Goal: Task Accomplishment & Management: Use online tool/utility

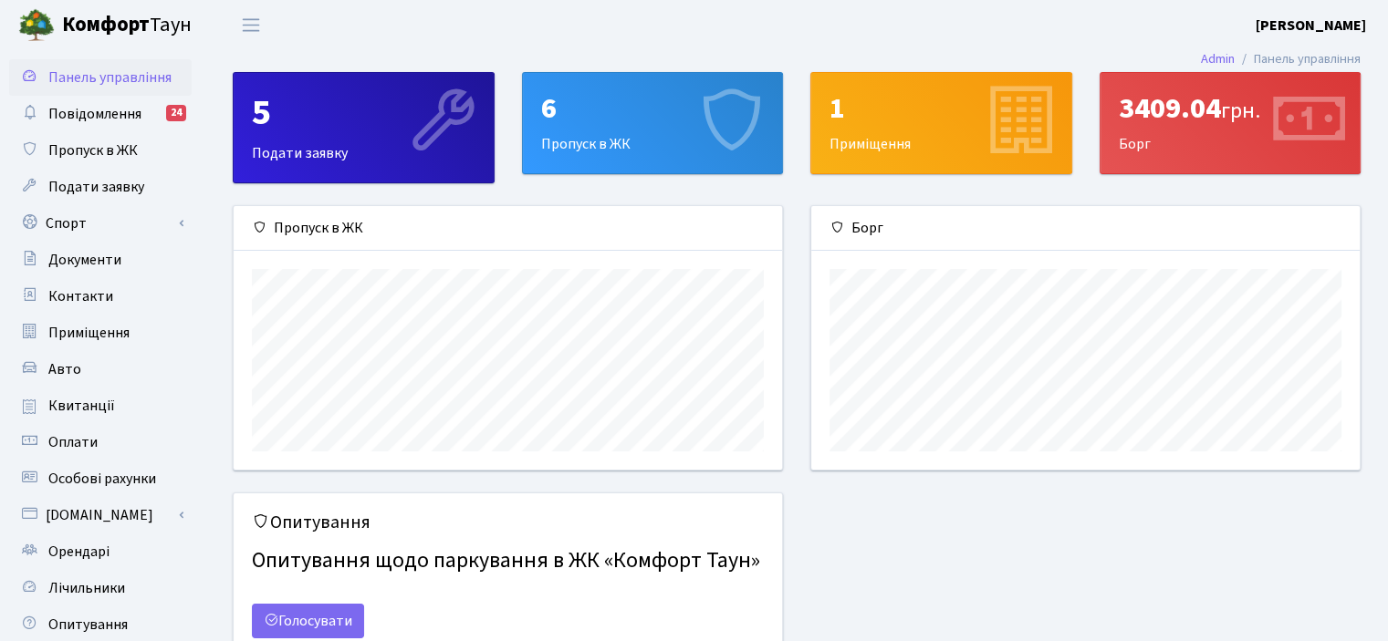
scroll to position [263, 547]
click at [83, 591] on span "Лічильники" at bounding box center [86, 588] width 77 height 20
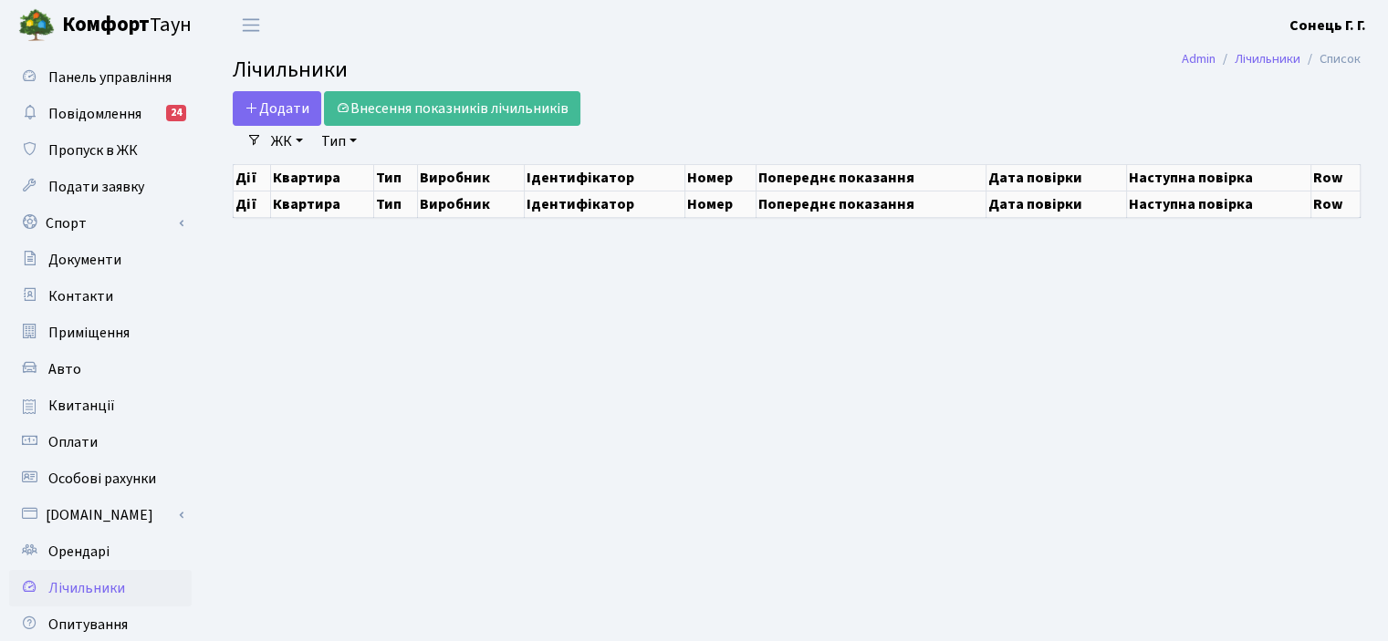
select select "25"
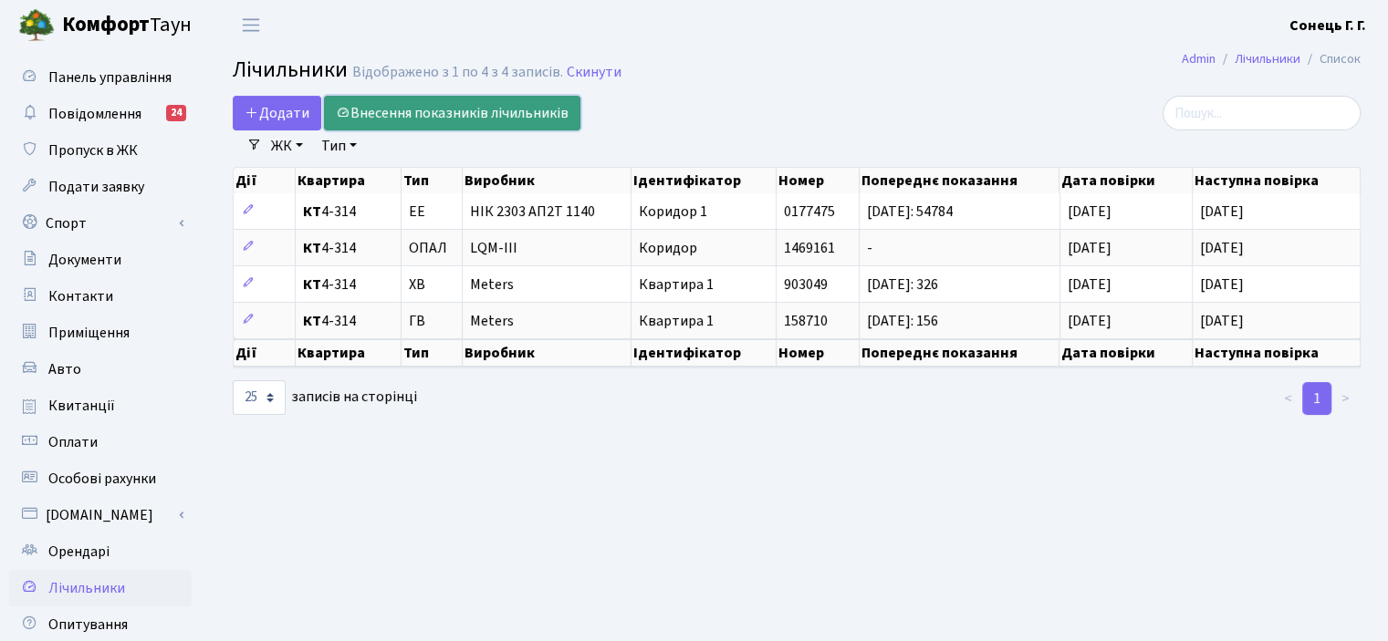
click at [433, 114] on link "Внесення показників лічильників" at bounding box center [452, 113] width 256 height 35
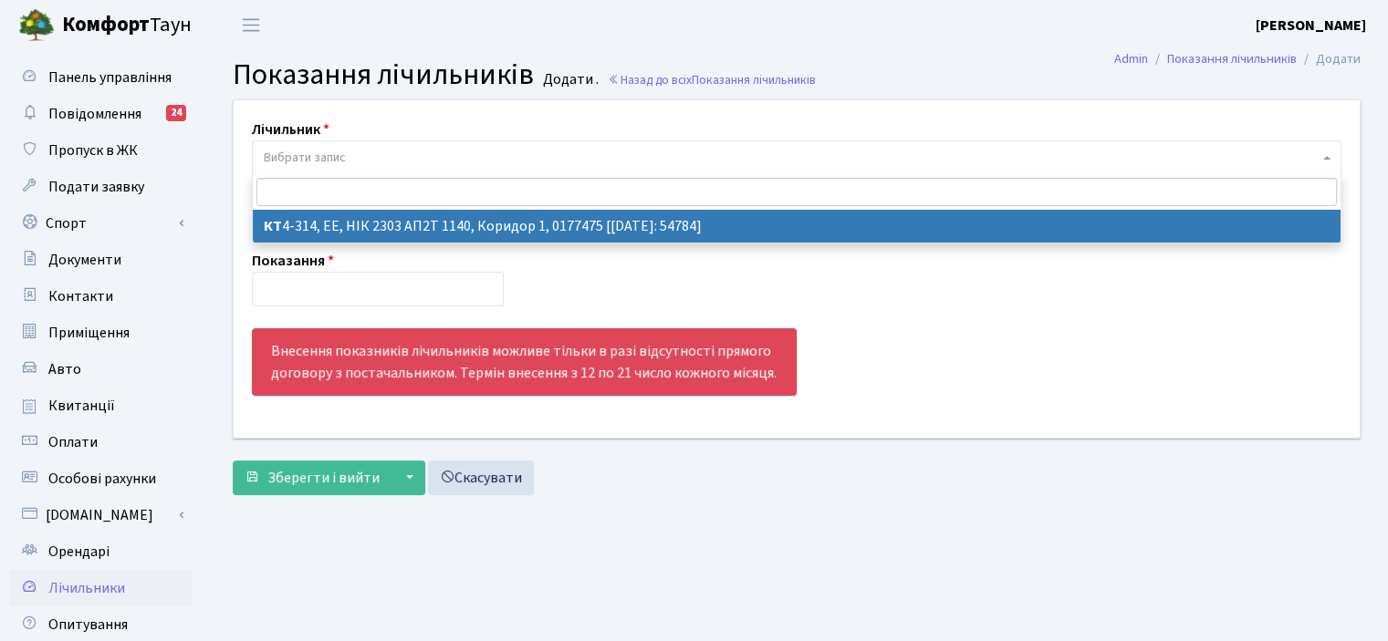
click at [480, 160] on span "Вибрати запис" at bounding box center [791, 158] width 1055 height 18
select select "15524"
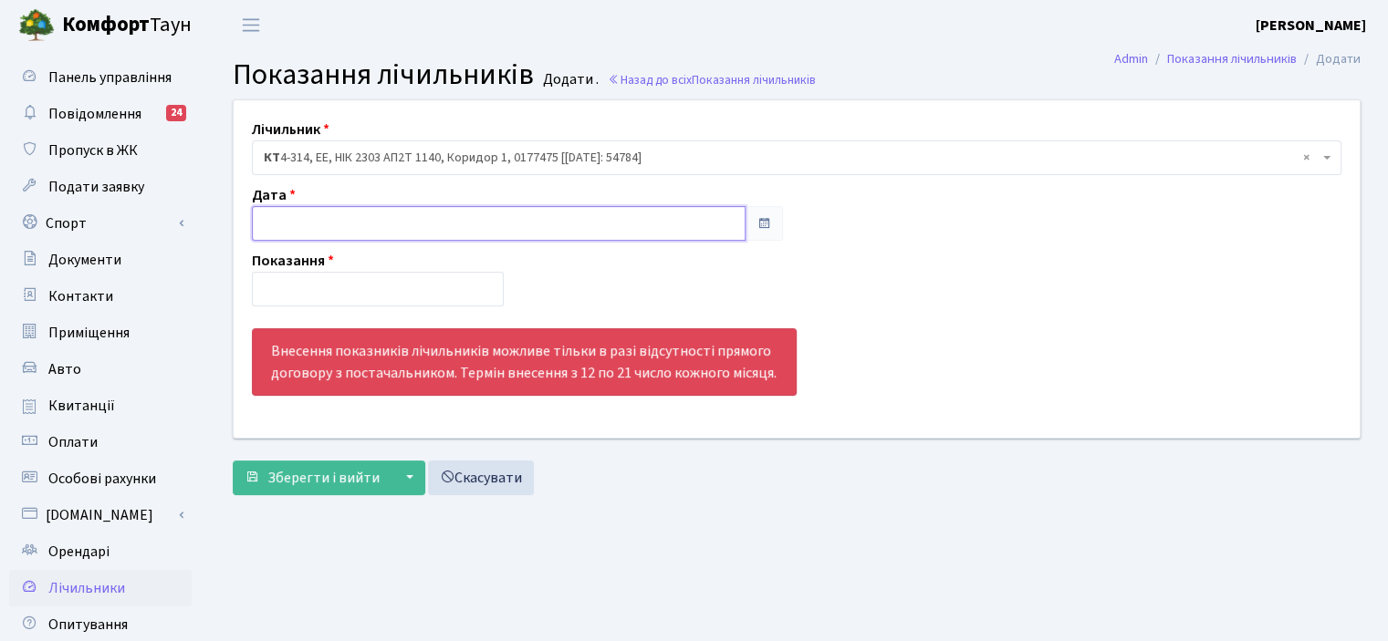
click at [490, 221] on input "text" at bounding box center [499, 223] width 494 height 35
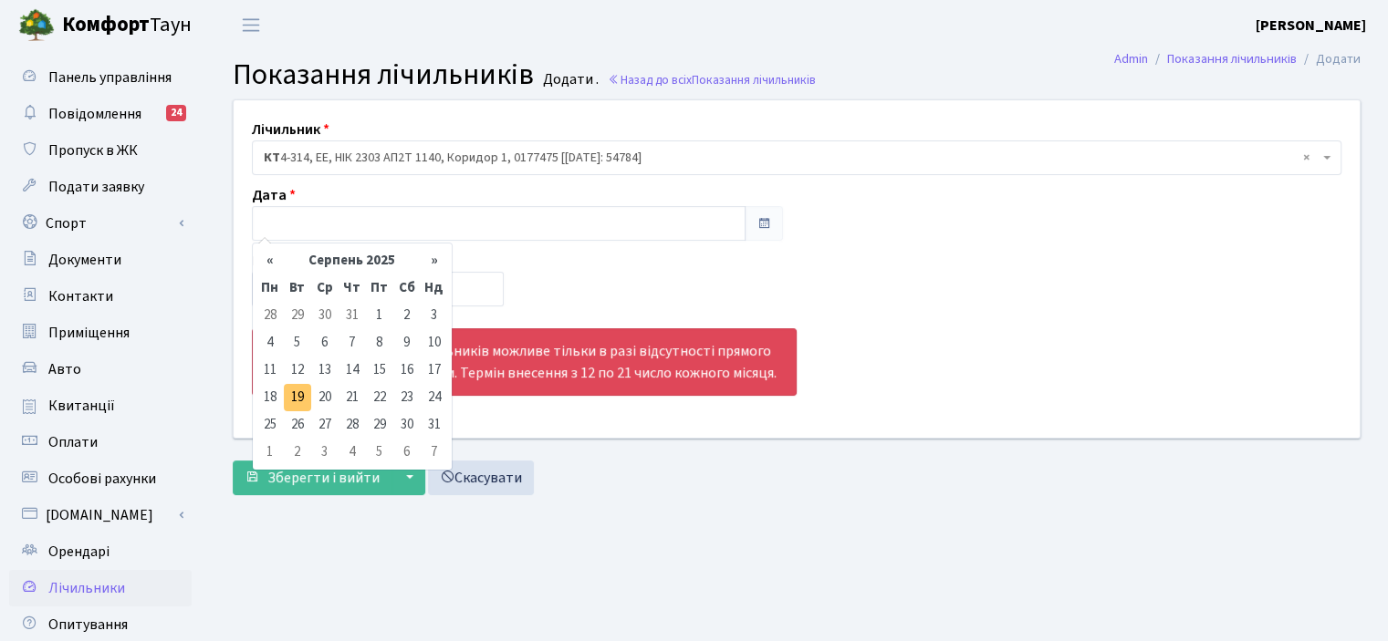
click at [292, 401] on td "19" at bounding box center [297, 397] width 27 height 27
type input "19.08.2025"
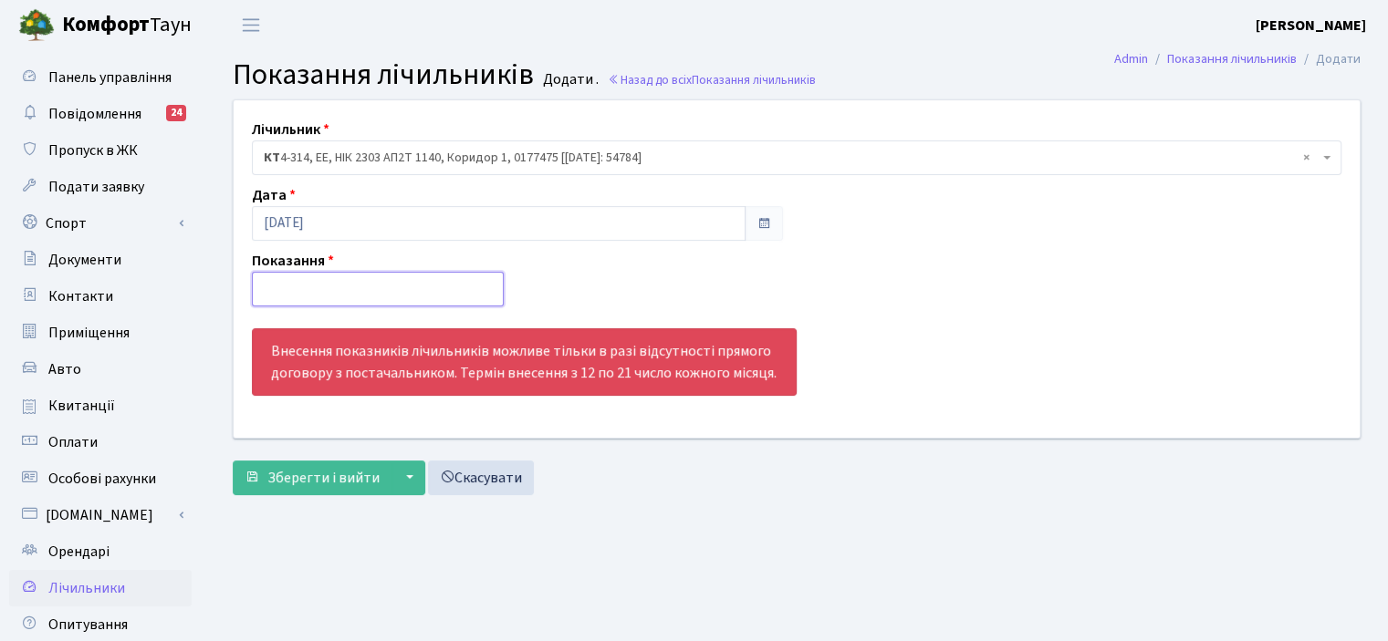
click at [330, 282] on input "number" at bounding box center [378, 289] width 252 height 35
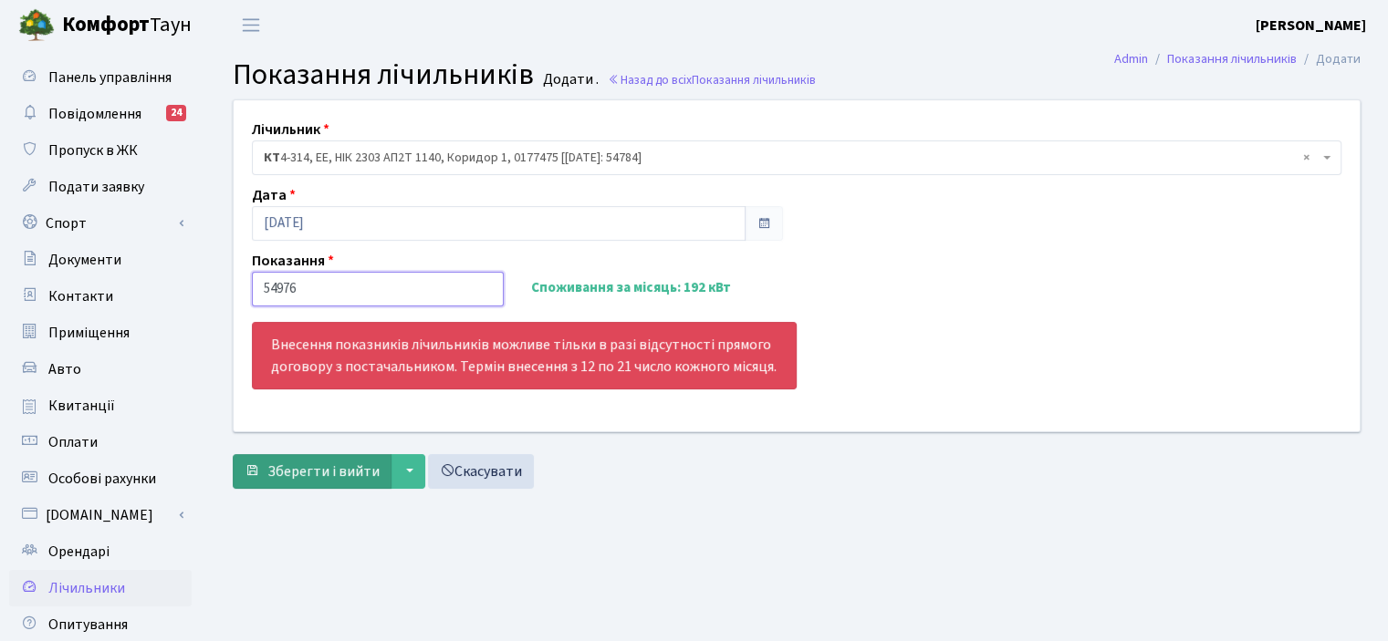
type input "54976"
click at [352, 465] on span "Зберегти і вийти" at bounding box center [323, 472] width 112 height 20
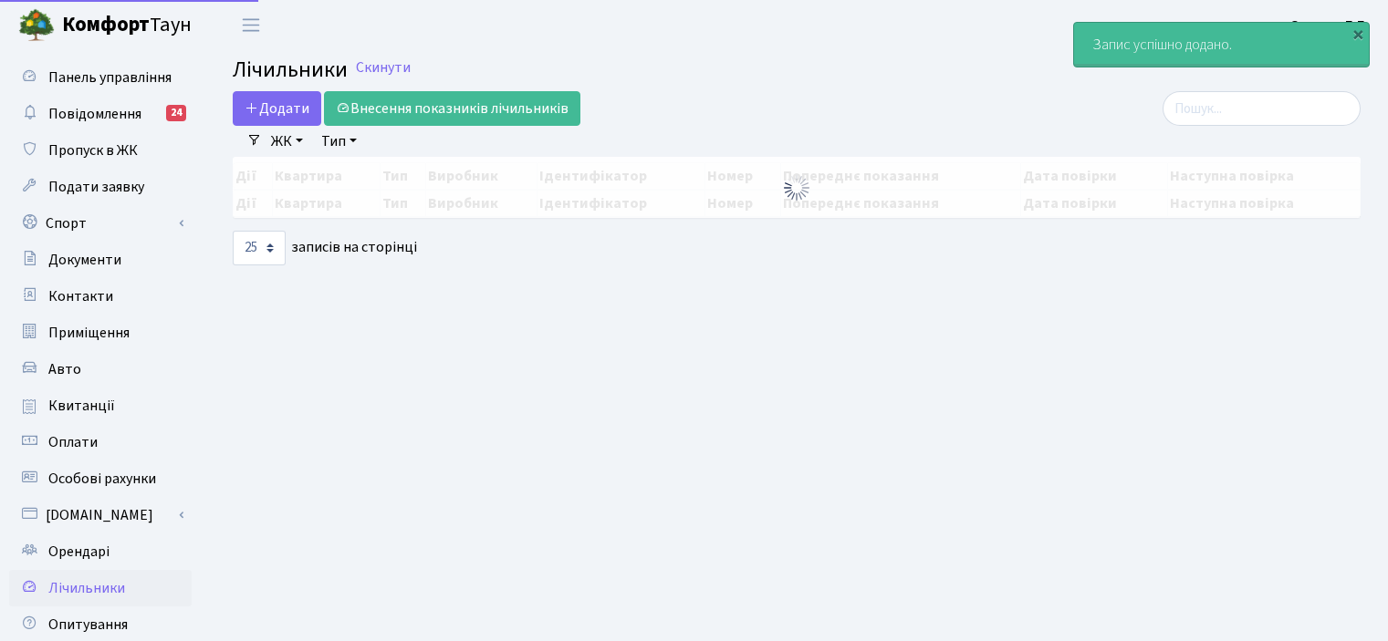
select select "25"
